Goal: Find specific page/section: Find specific page/section

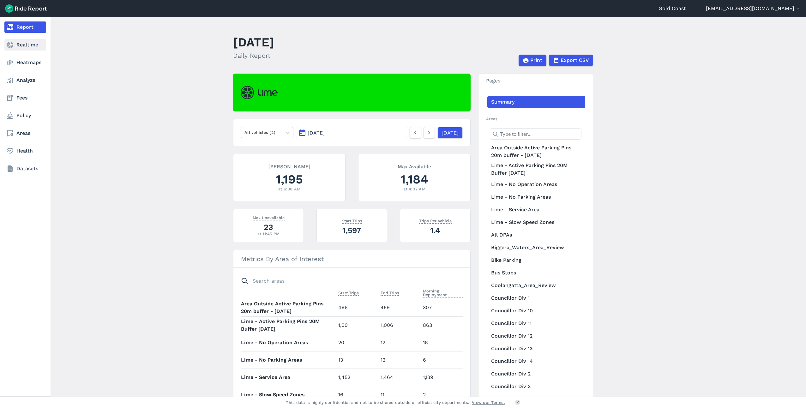
click at [25, 44] on link "Realtime" at bounding box center [25, 44] width 42 height 11
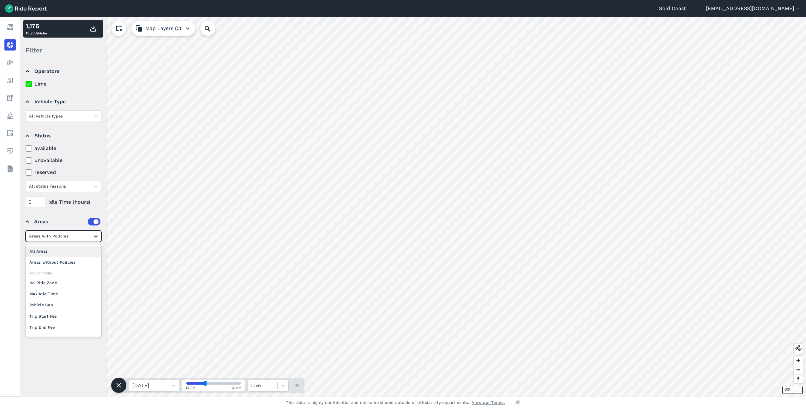
click at [93, 238] on icon at bounding box center [96, 236] width 6 height 6
click at [72, 253] on div "All Areas" at bounding box center [64, 251] width 76 height 11
click at [99, 235] on div at bounding box center [95, 236] width 11 height 11
click at [70, 262] on div "Areas without Policies" at bounding box center [64, 262] width 76 height 11
click at [96, 252] on icon at bounding box center [96, 252] width 6 height 6
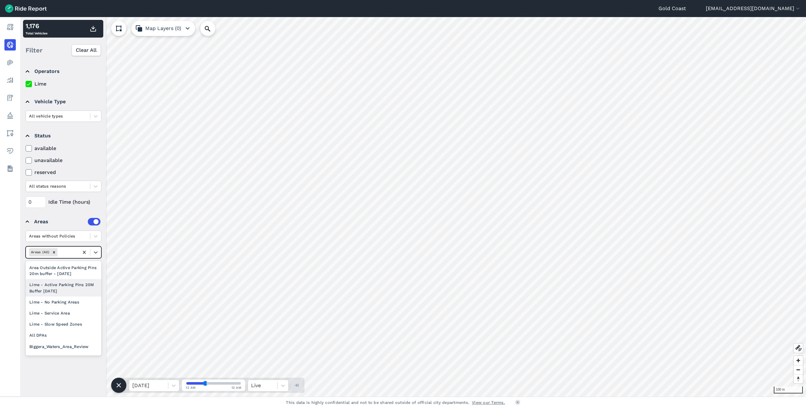
click at [73, 293] on div "Lime - Active Parking Pins 20M Buffer [DATE]" at bounding box center [64, 287] width 76 height 17
